Goal: Information Seeking & Learning: Learn about a topic

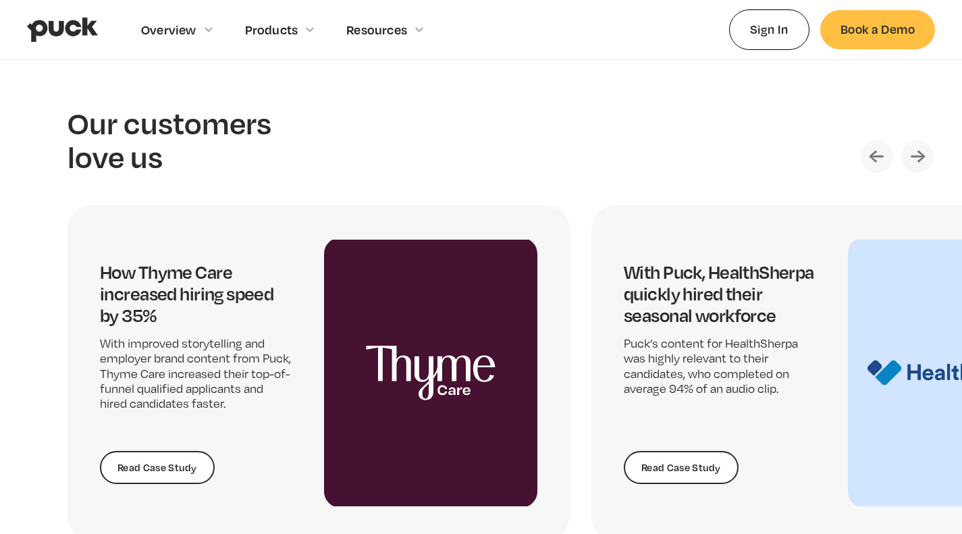
scroll to position [2748, 0]
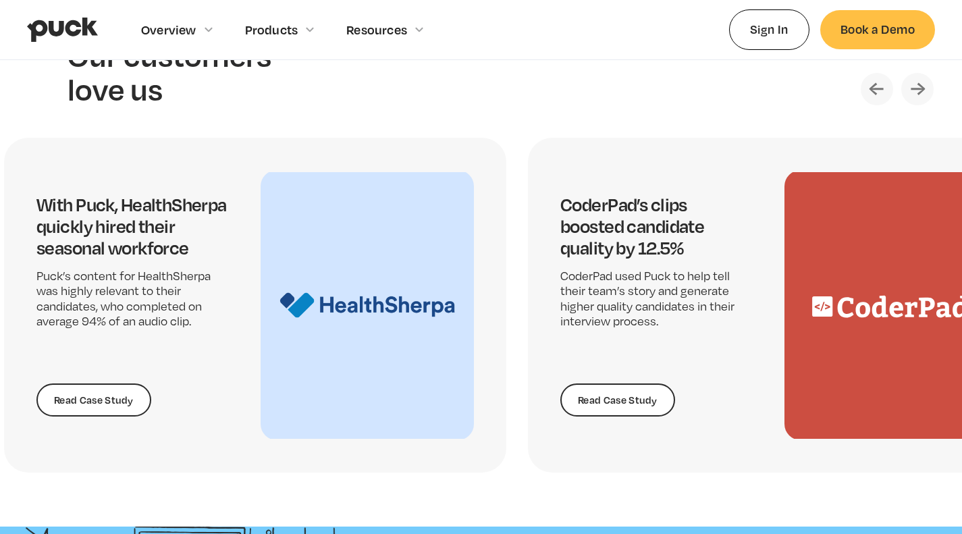
click at [308, 368] on img "2 / 5" at bounding box center [366, 305] width 213 height 270
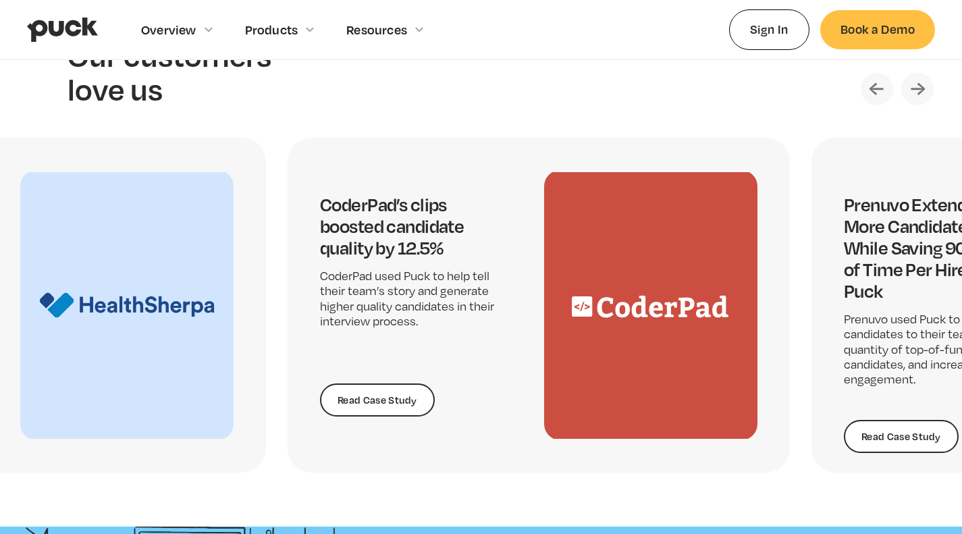
click at [492, 319] on p "CoderPad used Puck to help tell their team’s story and generate higher quality …" at bounding box center [416, 299] width 192 height 61
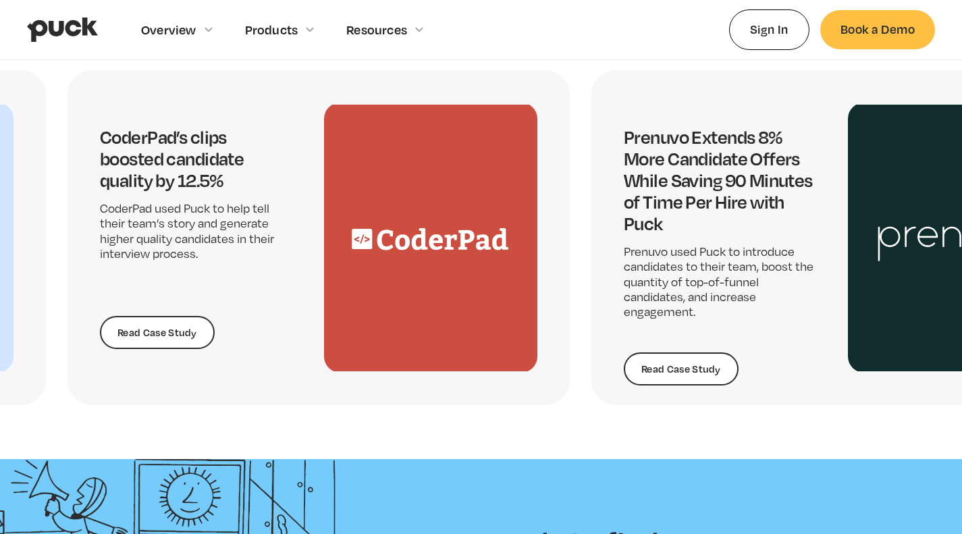
scroll to position [2680, 0]
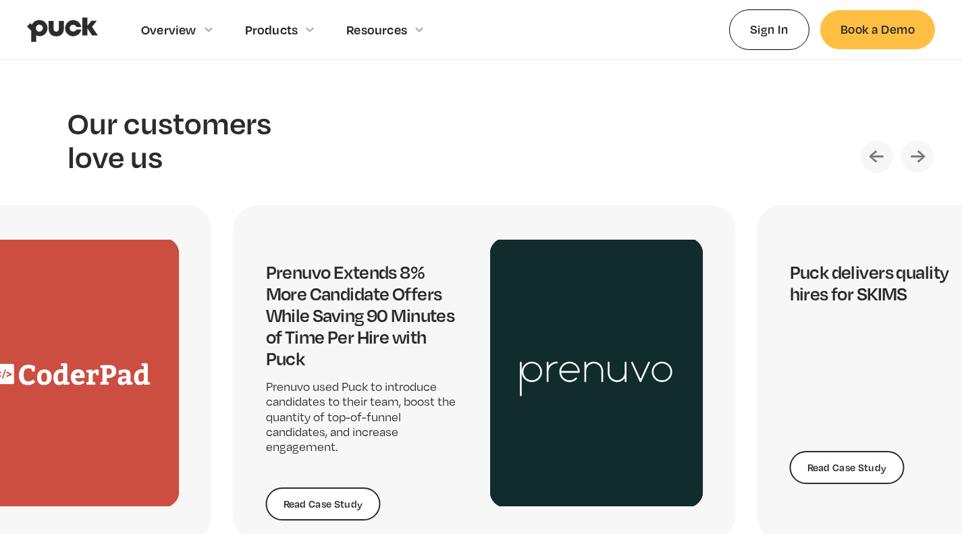
click at [509, 354] on img "4 / 5" at bounding box center [596, 373] width 213 height 270
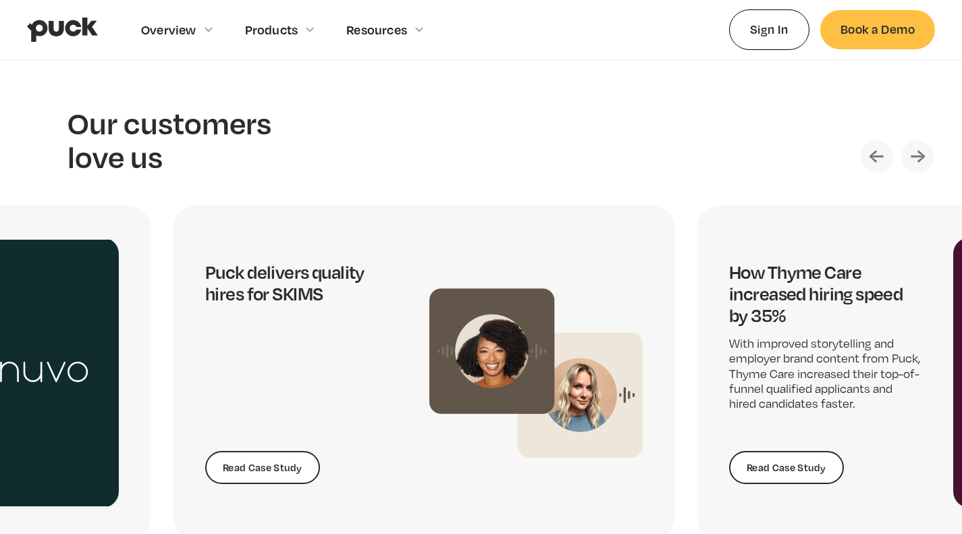
click at [356, 348] on div "Puck delivers quality hires for SKIMS Read Case Study" at bounding box center [301, 372] width 192 height 223
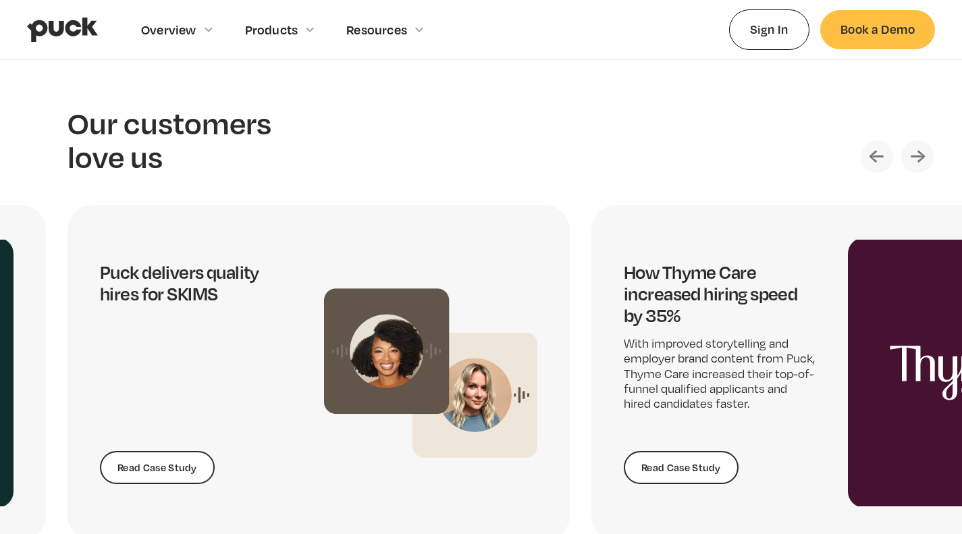
click at [623, 272] on h4 "How Thyme Care increased hiring speed by 35%" at bounding box center [719, 293] width 192 height 65
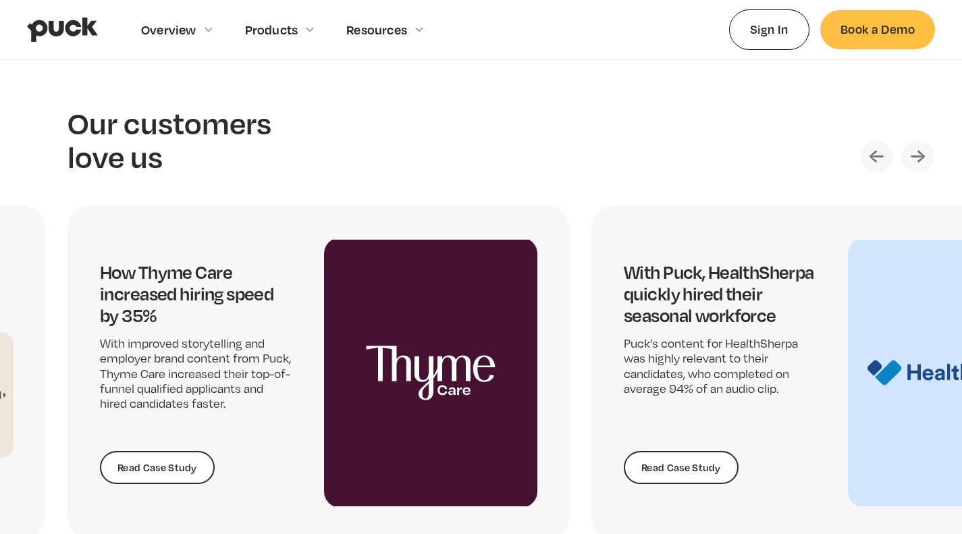
click at [623, 343] on div "With Puck, HealthSherpa quickly hired their seasonal workforce Puck’s content f…" at bounding box center [719, 372] width 192 height 223
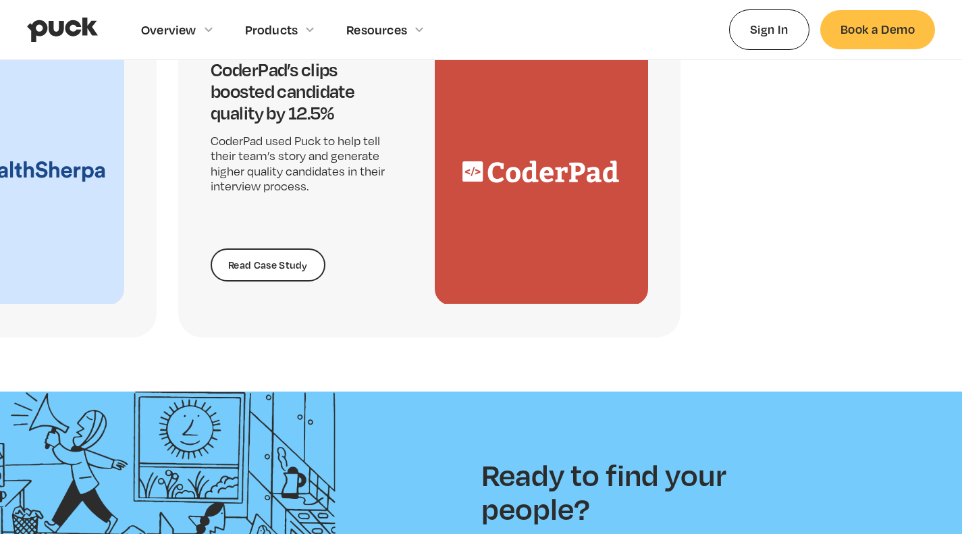
scroll to position [2748, 0]
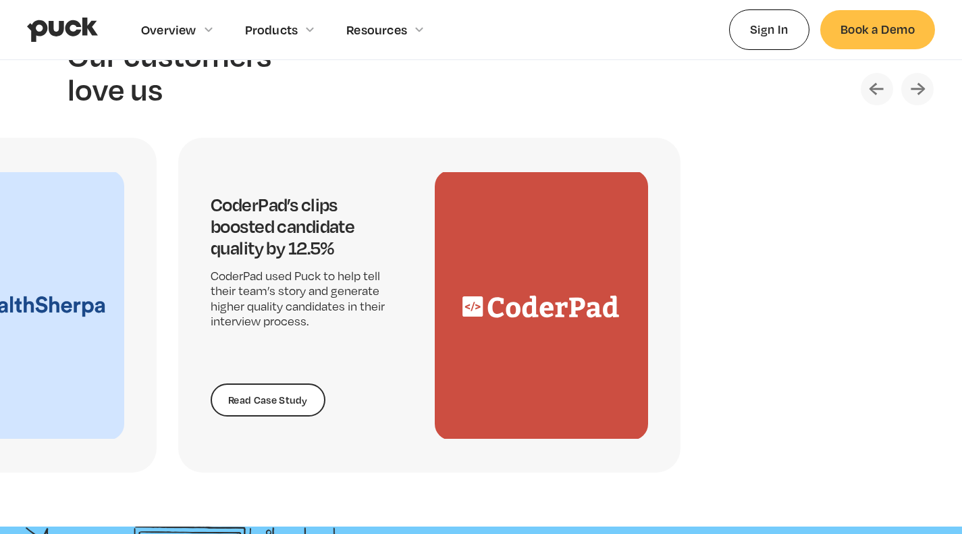
click at [568, 315] on img "3 / 5" at bounding box center [541, 305] width 213 height 270
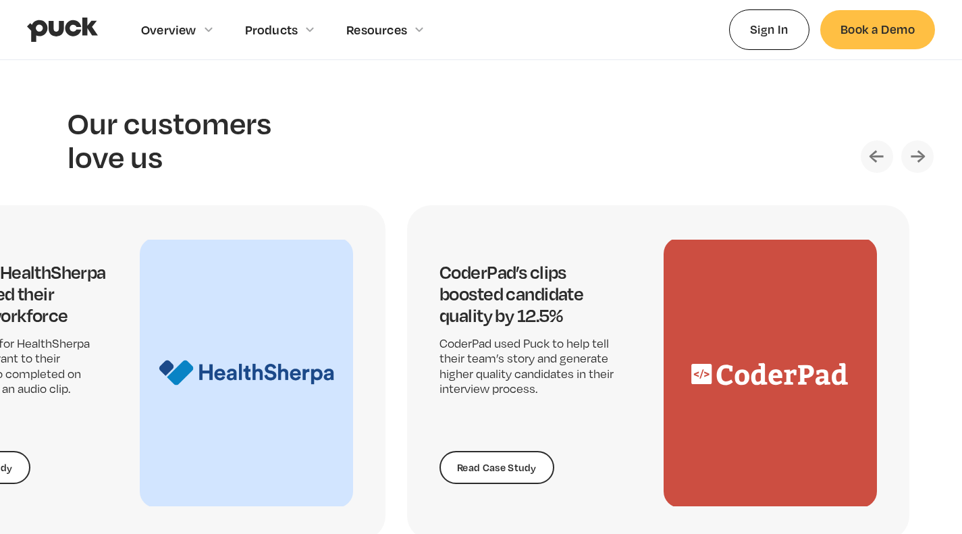
click at [509, 306] on h4 "CoderPad’s clips boosted candidate quality by 12.5%" at bounding box center [535, 293] width 192 height 65
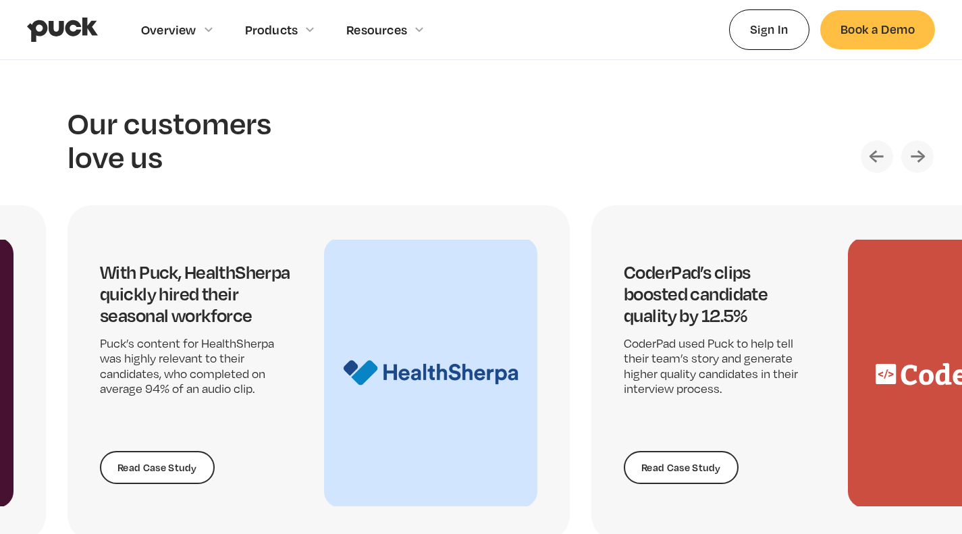
click at [292, 326] on h4 "With Puck, HealthSherpa quickly hired their seasonal workforce" at bounding box center [196, 293] width 192 height 65
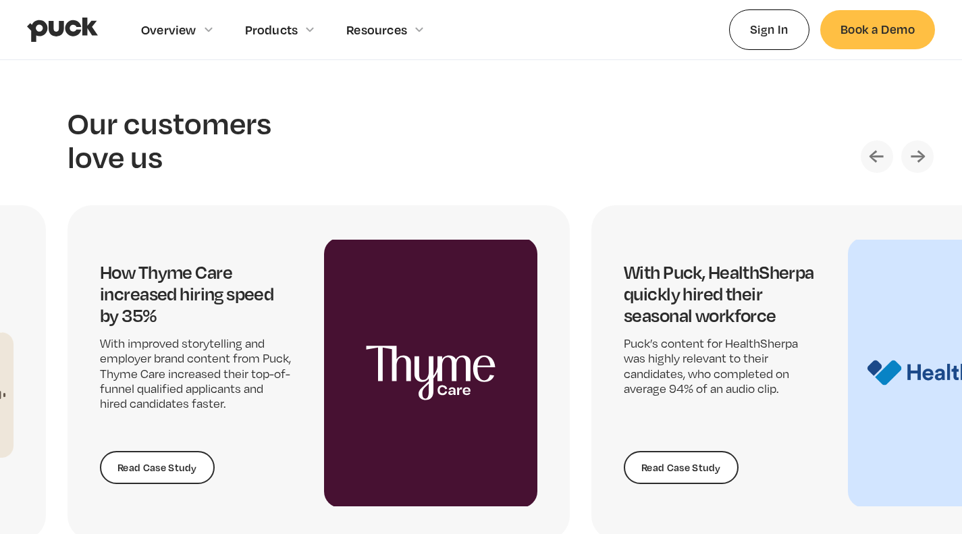
click at [623, 326] on h4 "With Puck, HealthSherpa quickly hired their seasonal workforce" at bounding box center [719, 293] width 192 height 65
click at [182, 294] on h4 "How Thyme Care increased hiring speed by 35%" at bounding box center [196, 293] width 192 height 65
click at [166, 282] on h4 "How Thyme Care increased hiring speed by 35%" at bounding box center [196, 293] width 192 height 65
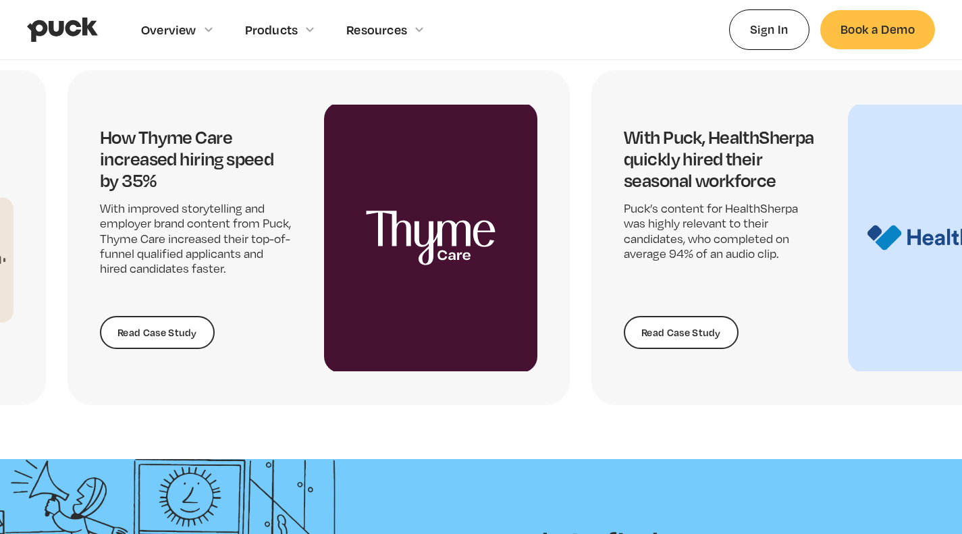
scroll to position [2748, 0]
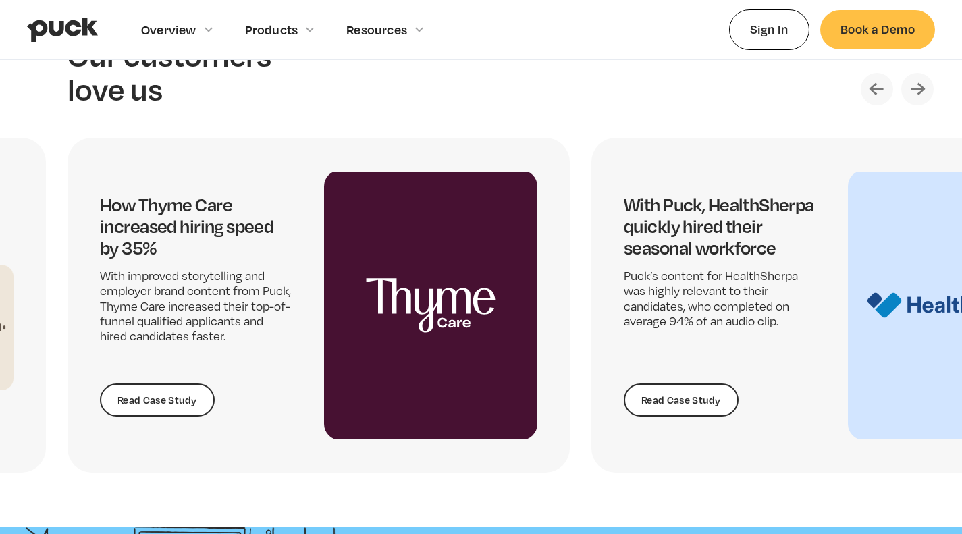
click at [399, 329] on img "1 / 5" at bounding box center [430, 305] width 213 height 270
click at [876, 98] on img "Previous slide" at bounding box center [876, 89] width 32 height 32
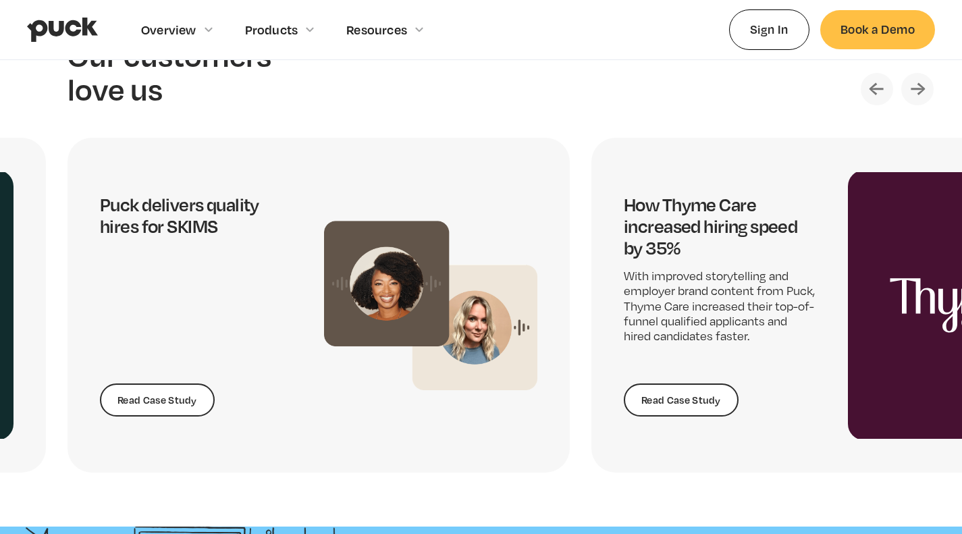
click at [876, 98] on img "Previous slide" at bounding box center [876, 89] width 32 height 32
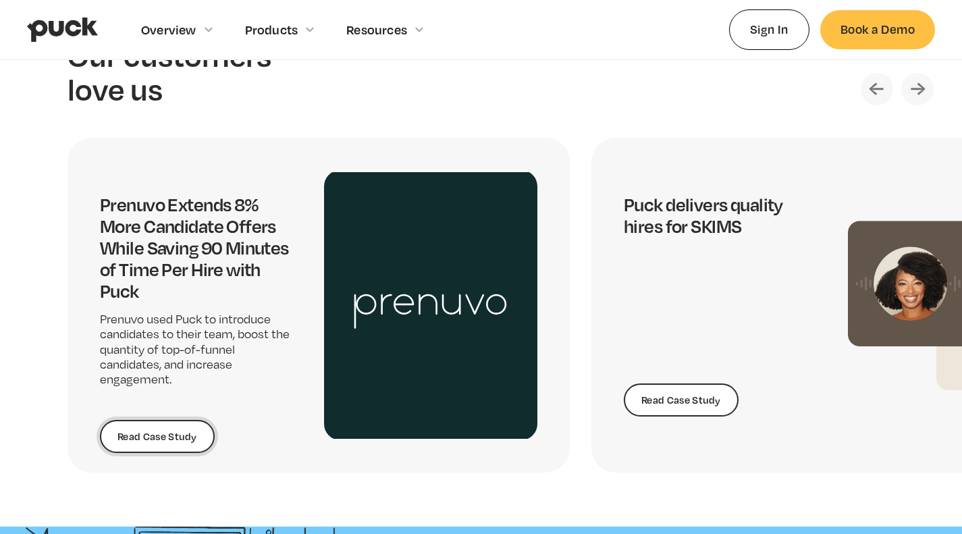
click at [136, 435] on link "Read Case Study" at bounding box center [157, 437] width 115 height 34
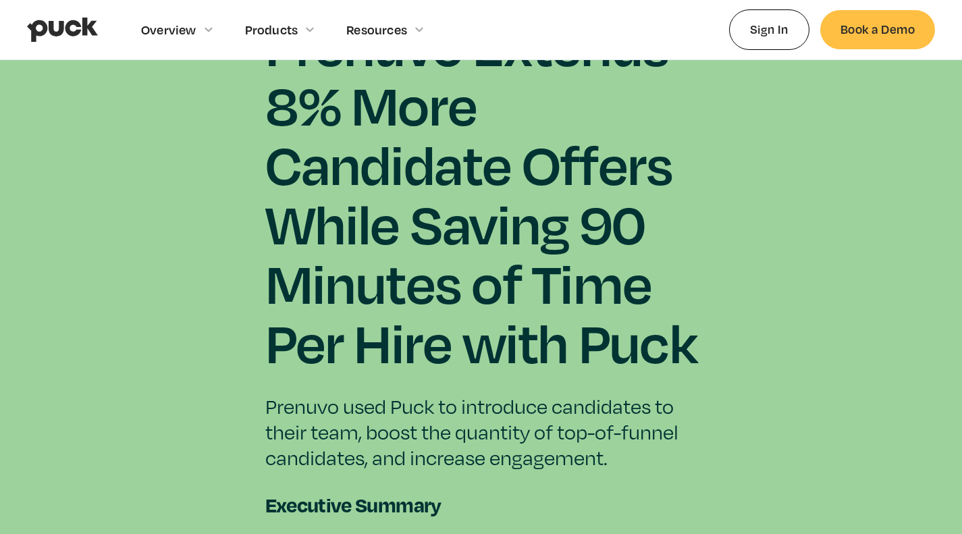
scroll to position [472, 0]
